Goal: Task Accomplishment & Management: Use online tool/utility

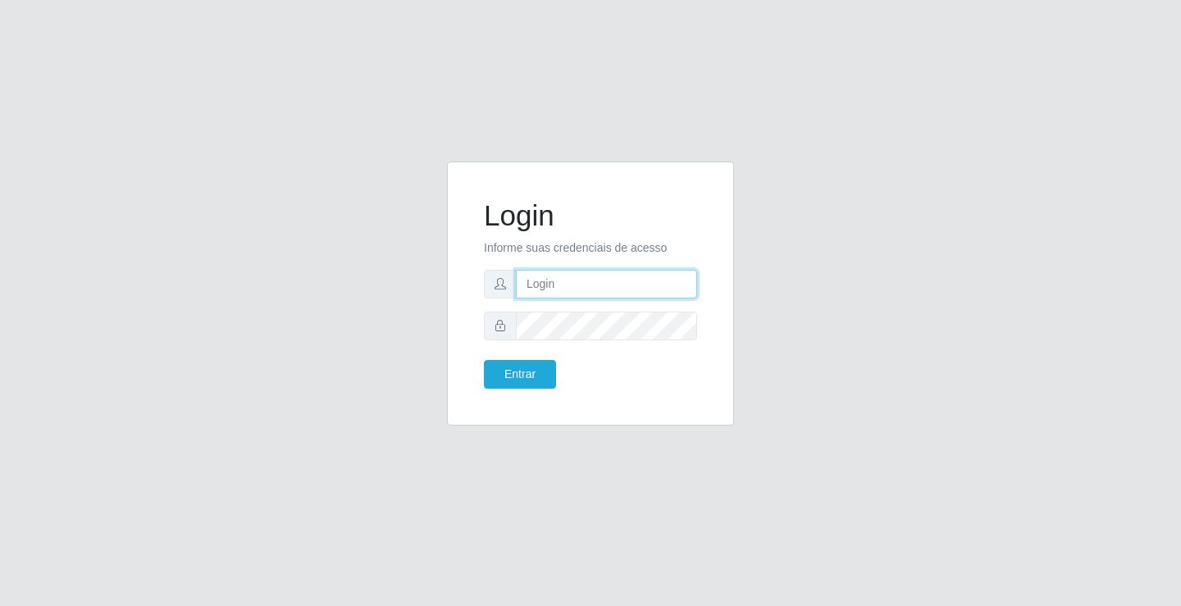
click at [594, 287] on input "text" at bounding box center [606, 284] width 181 height 29
type input "zivaneide@ideal"
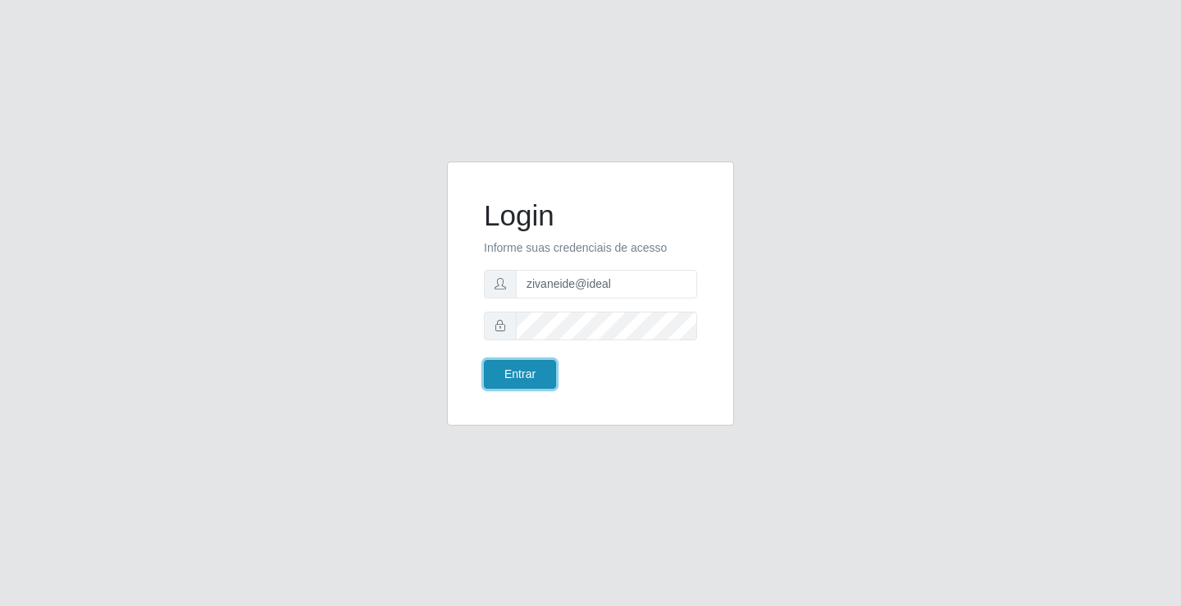
click at [534, 369] on button "Entrar" at bounding box center [520, 374] width 72 height 29
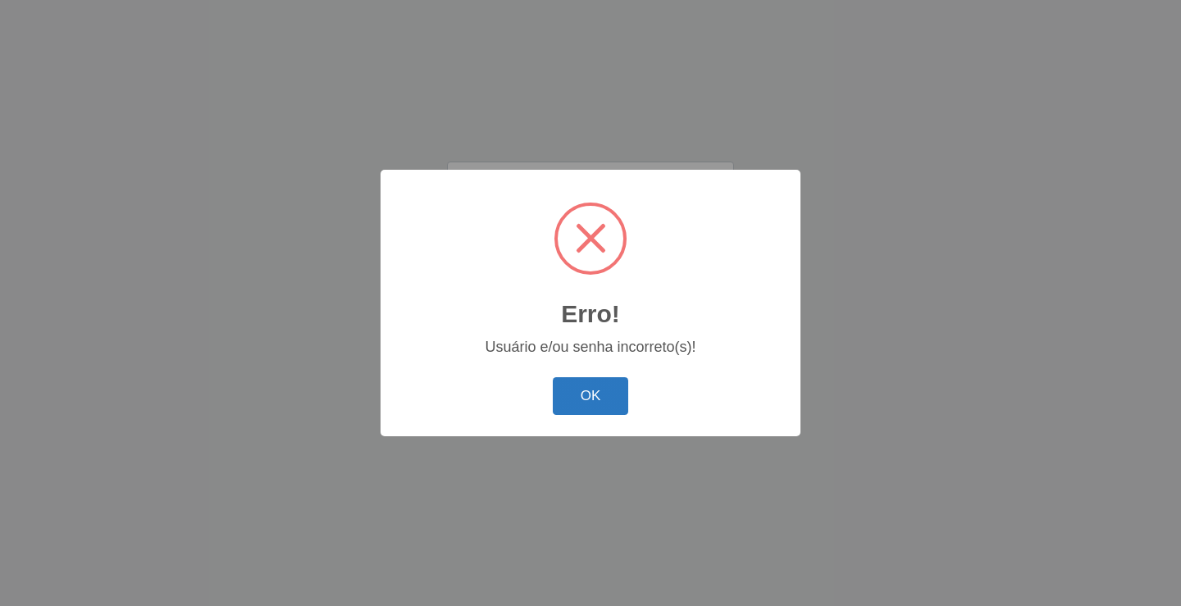
click at [571, 401] on button "OK" at bounding box center [591, 396] width 76 height 39
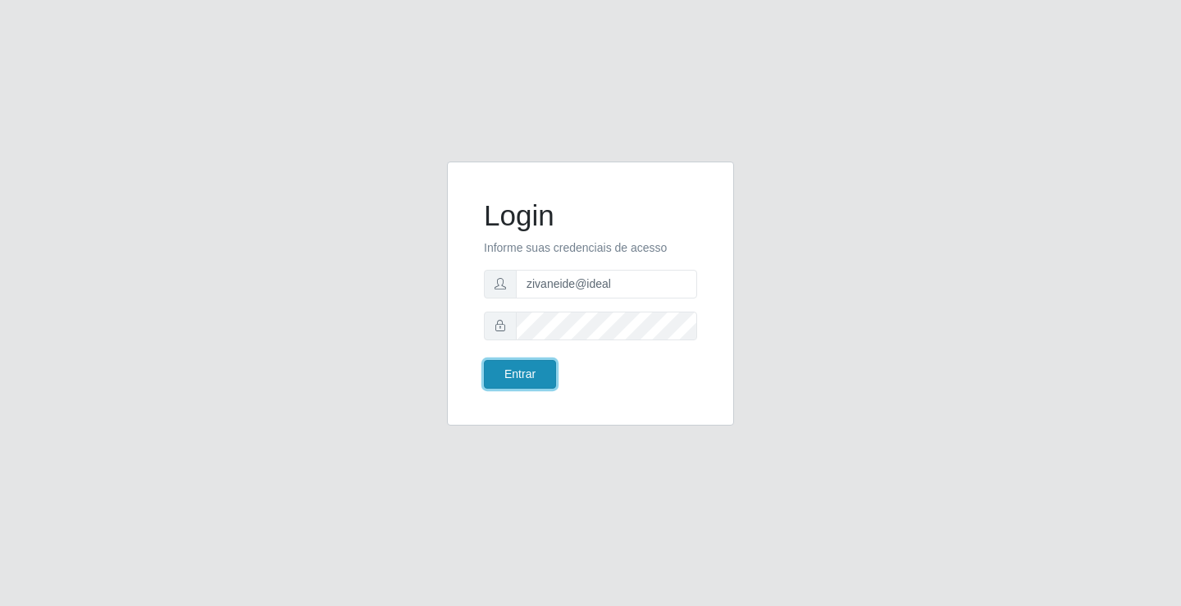
click at [516, 383] on button "Entrar" at bounding box center [520, 374] width 72 height 29
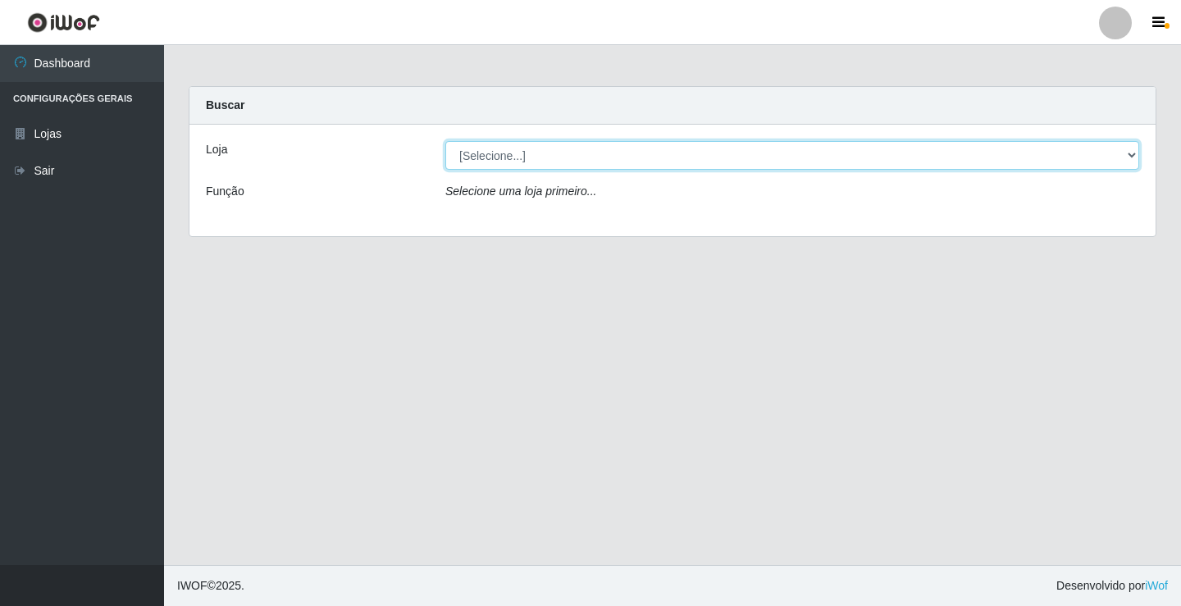
click at [1139, 158] on select "[Selecione...] Ideal - Conceição" at bounding box center [792, 155] width 694 height 29
select select "231"
click at [445, 141] on select "[Selecione...] Ideal - Conceição" at bounding box center [792, 155] width 694 height 29
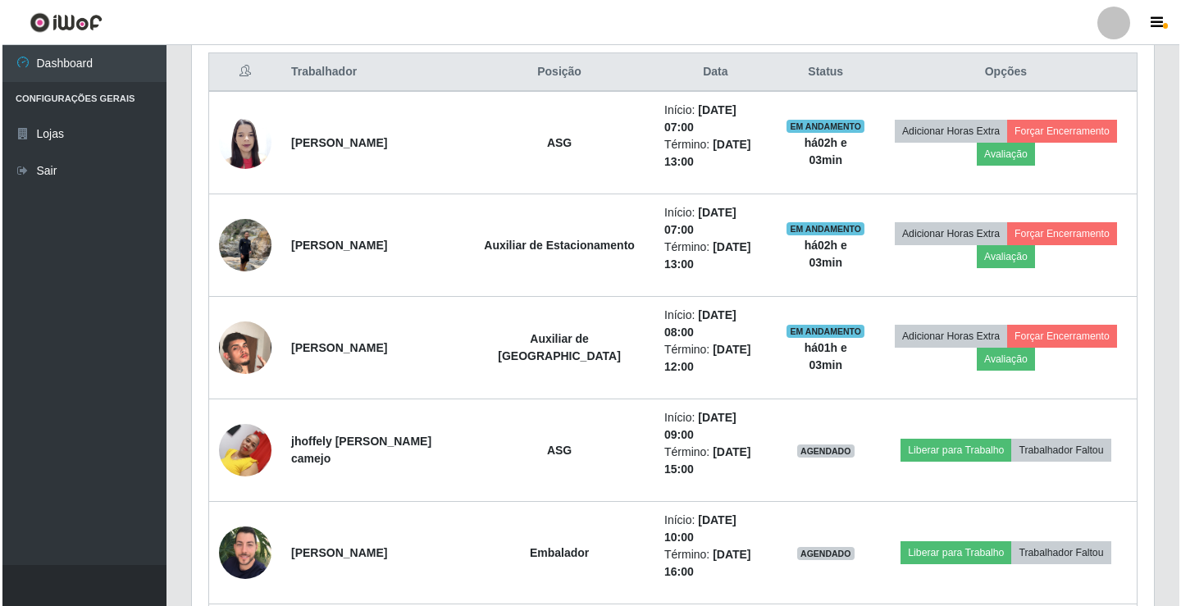
scroll to position [656, 0]
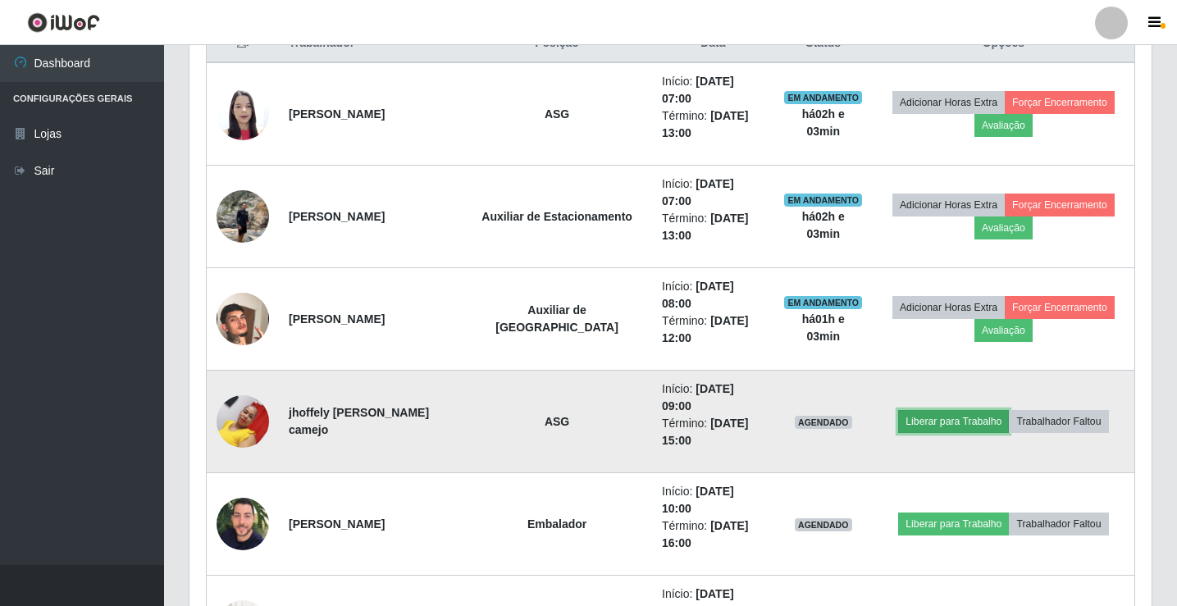
click at [927, 410] on button "Liberar para Trabalho" at bounding box center [953, 421] width 111 height 23
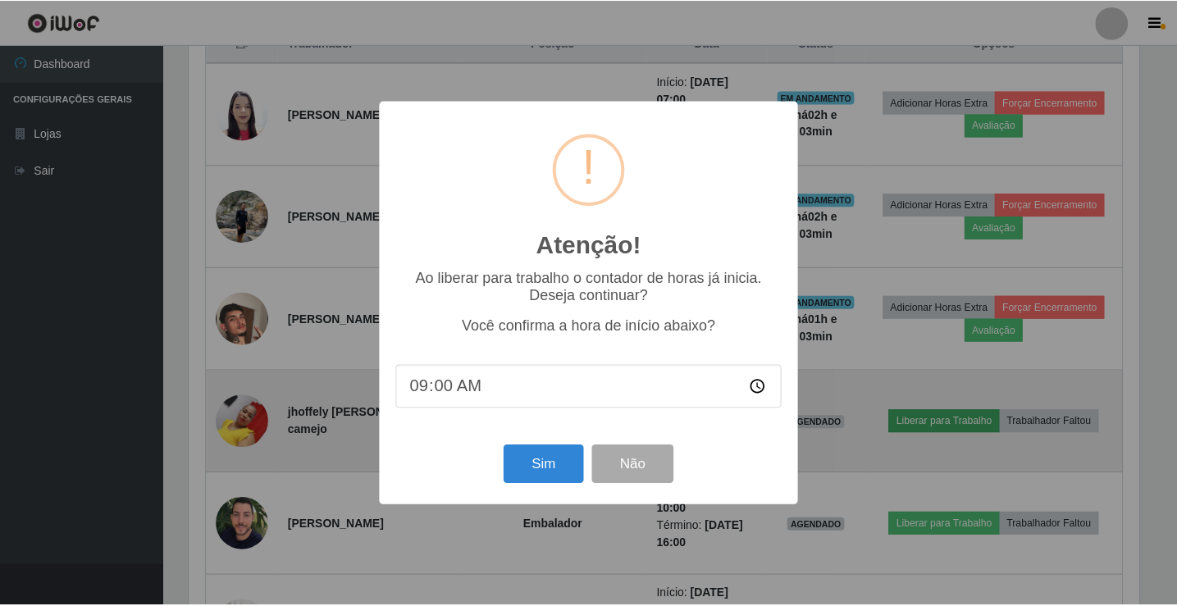
scroll to position [340, 954]
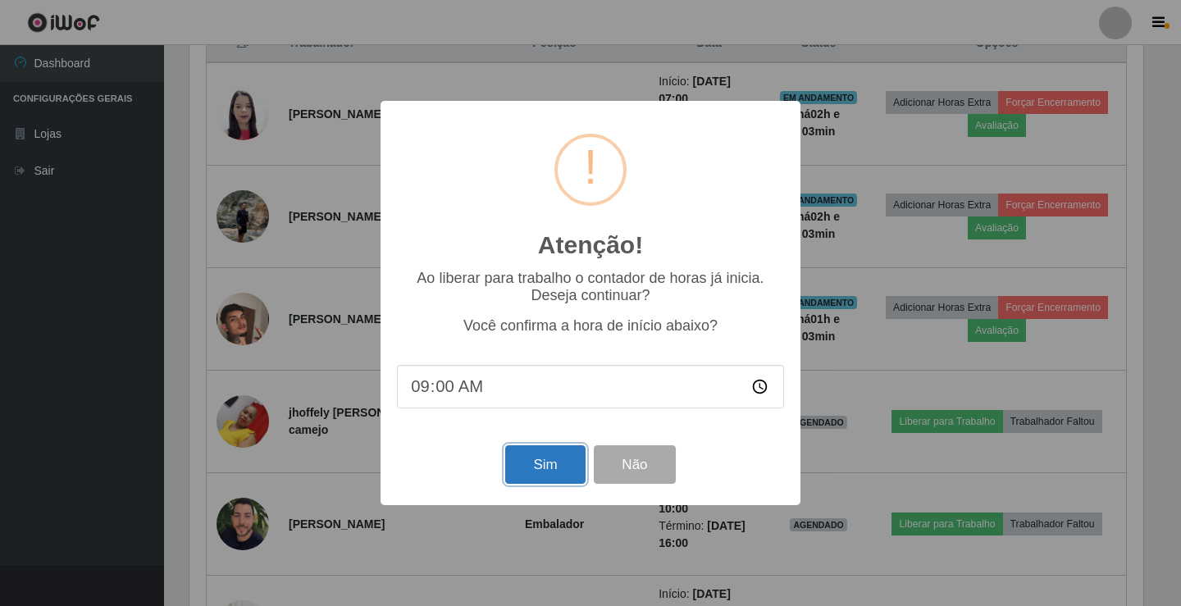
click at [527, 469] on button "Sim" at bounding box center [545, 464] width 80 height 39
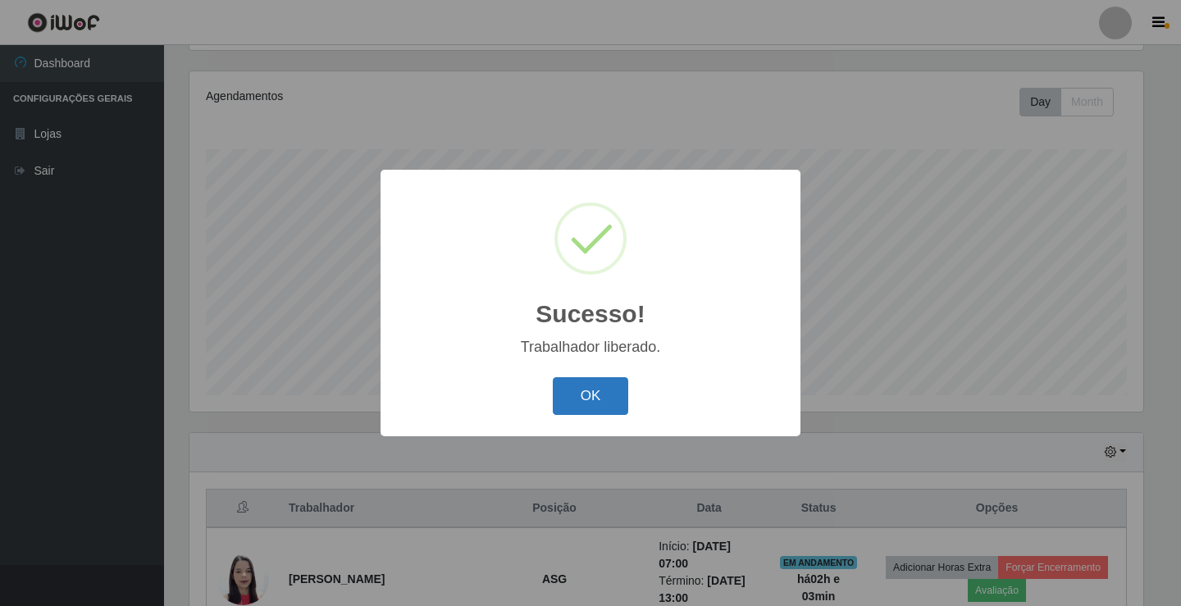
click at [566, 414] on button "OK" at bounding box center [591, 396] width 76 height 39
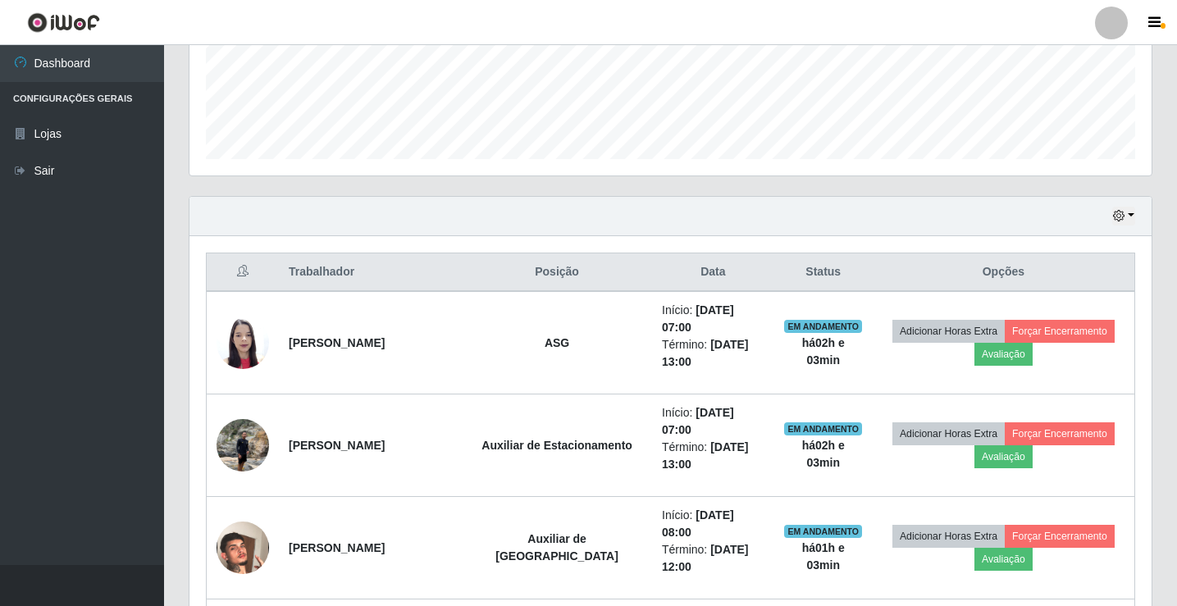
scroll to position [437, 0]
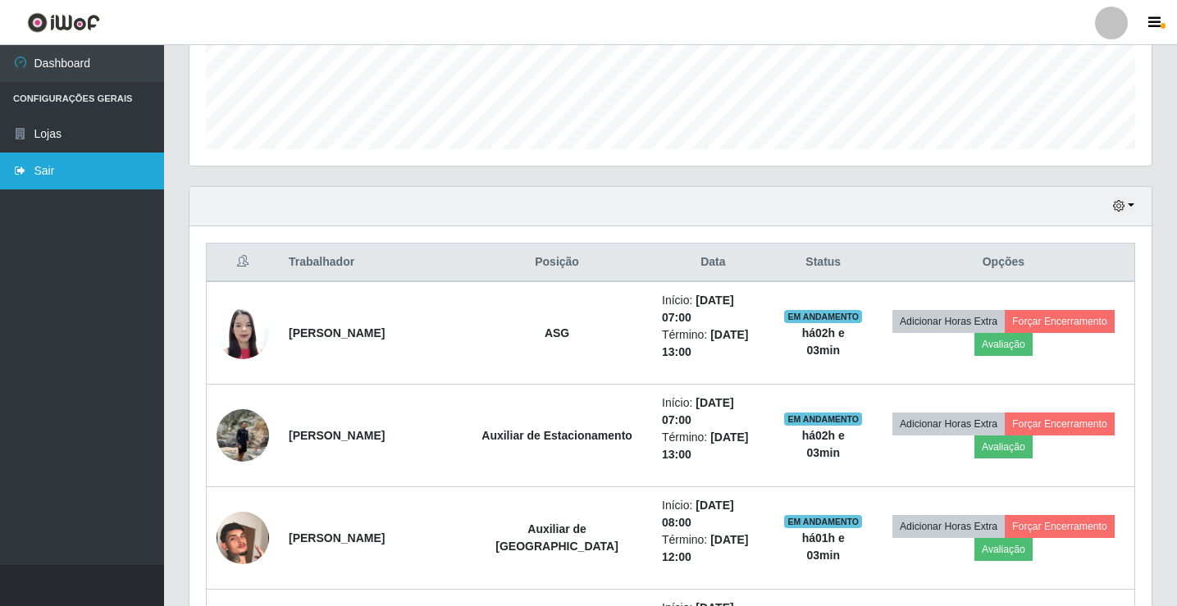
click at [84, 166] on link "Sair" at bounding box center [82, 171] width 164 height 37
